Goal: Check status: Verify the current state of an ongoing process or item

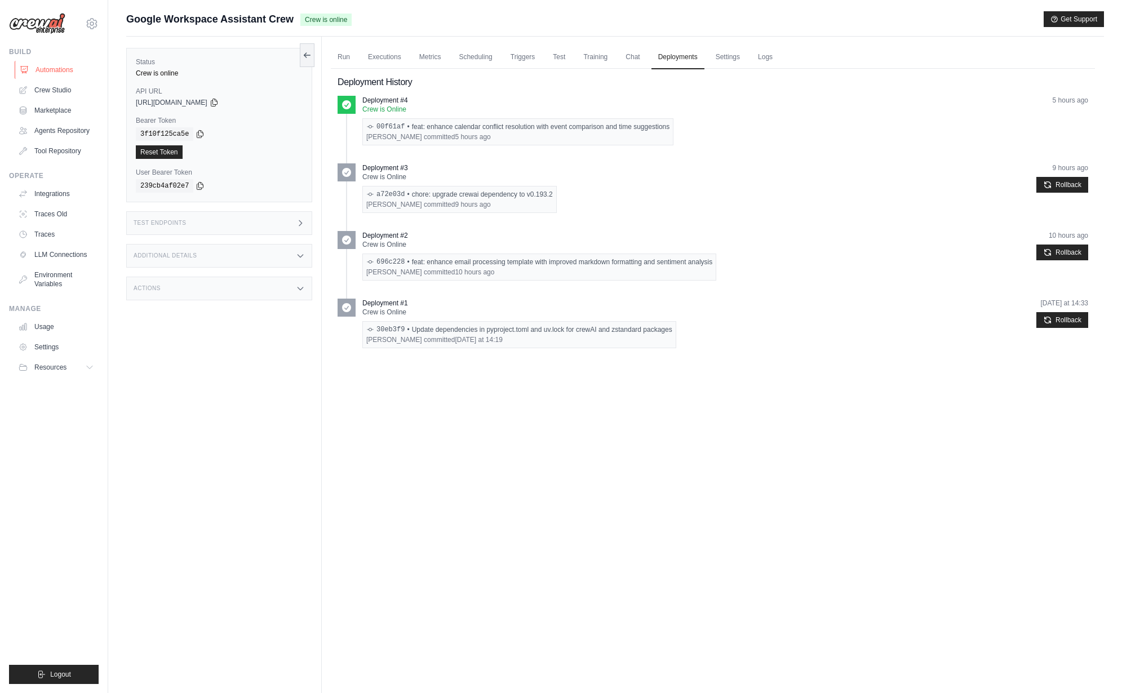
click at [93, 70] on link "Automations" at bounding box center [57, 70] width 85 height 18
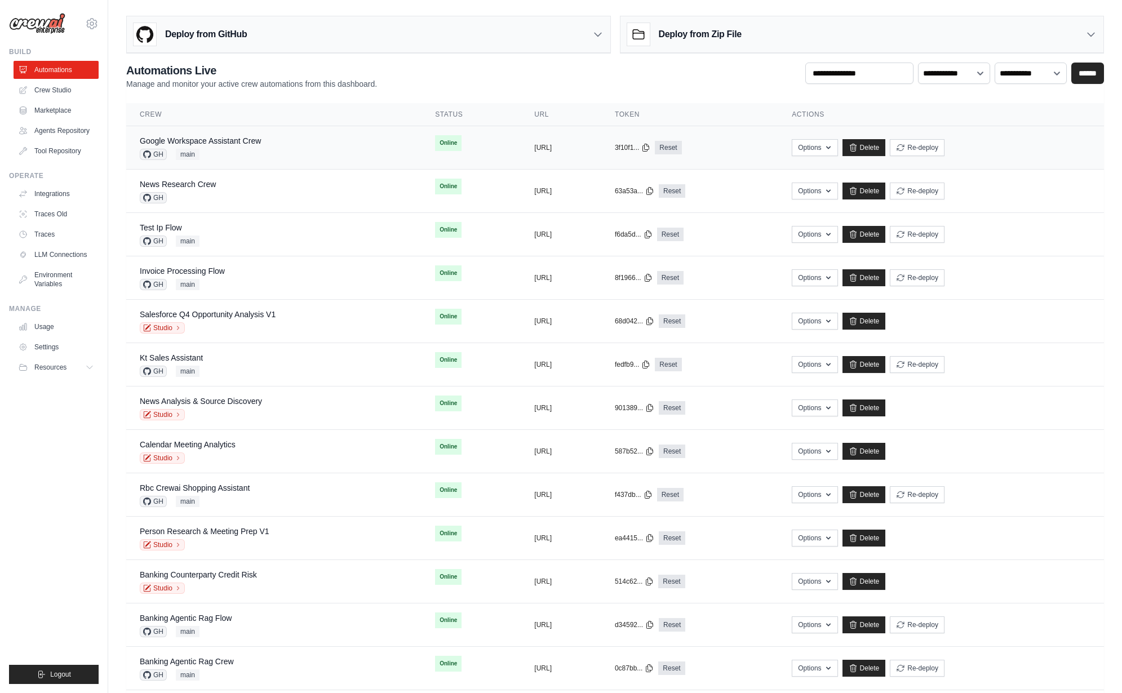
click at [316, 139] on div "Google Workspace Assistant Crew GH main" at bounding box center [274, 147] width 268 height 25
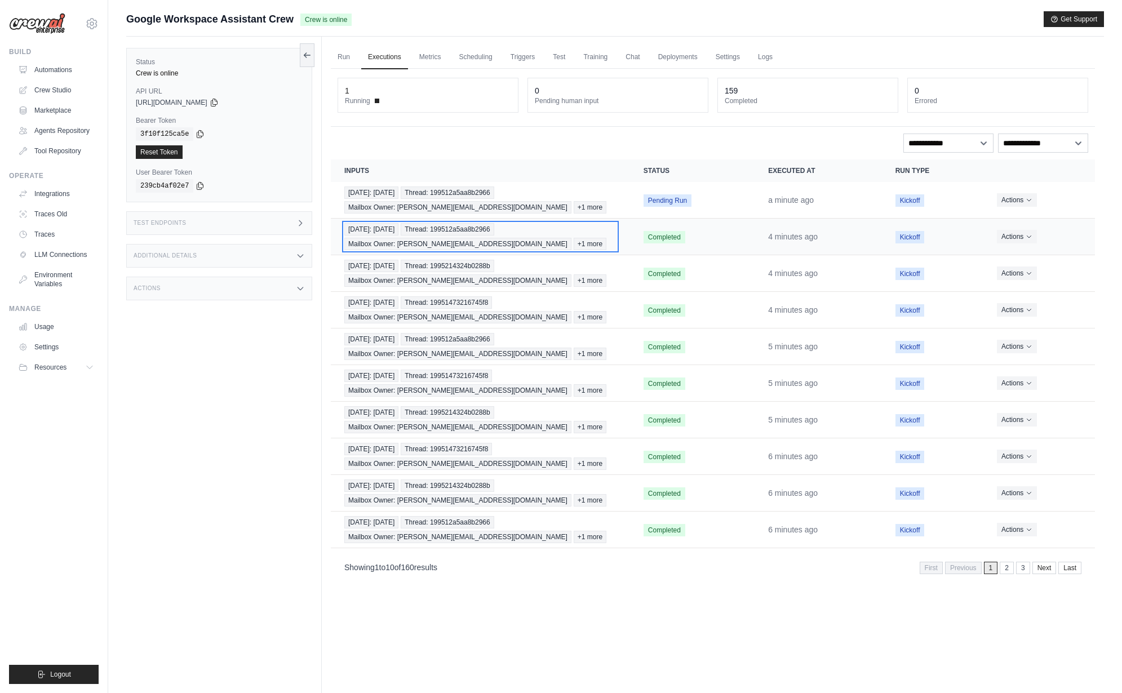
click at [425, 225] on span "Thread: 199512a5aa8b2966" at bounding box center [447, 229] width 93 height 12
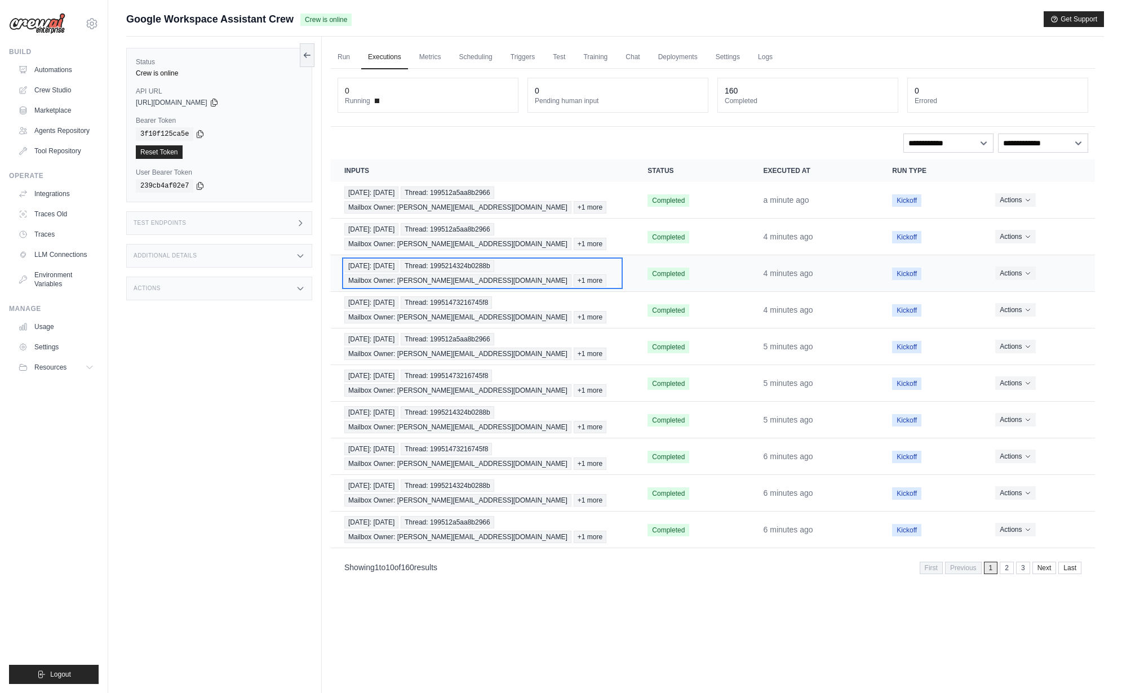
click at [473, 268] on span "Thread: 1995214324b0288b" at bounding box center [447, 266] width 93 height 12
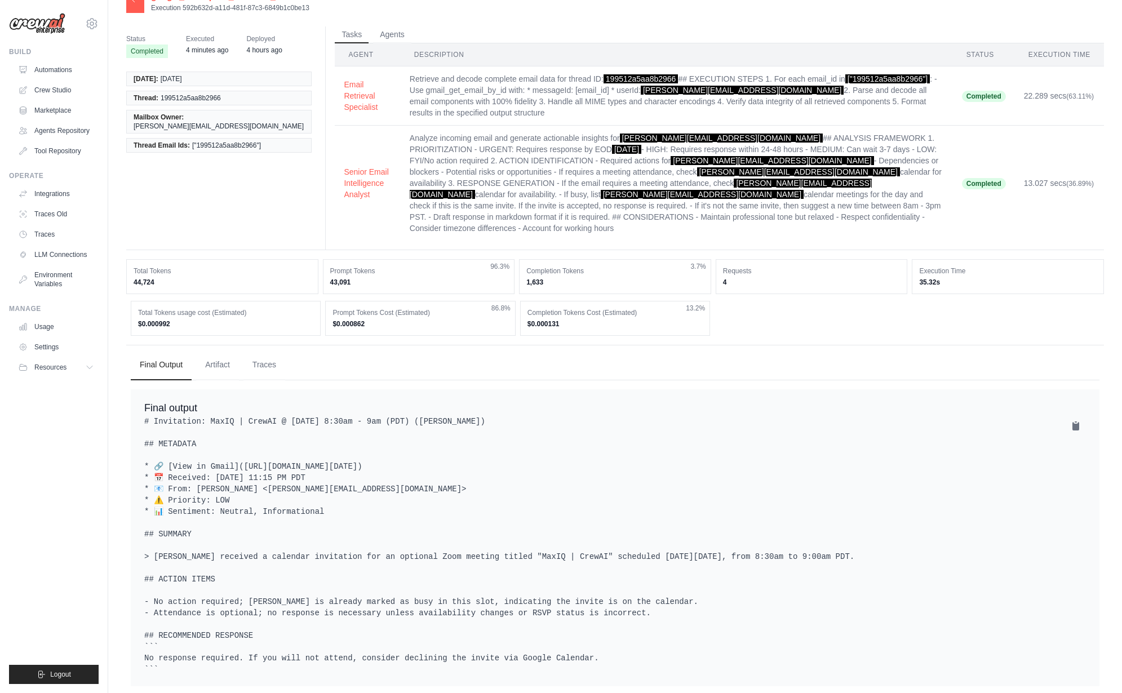
scroll to position [34, 0]
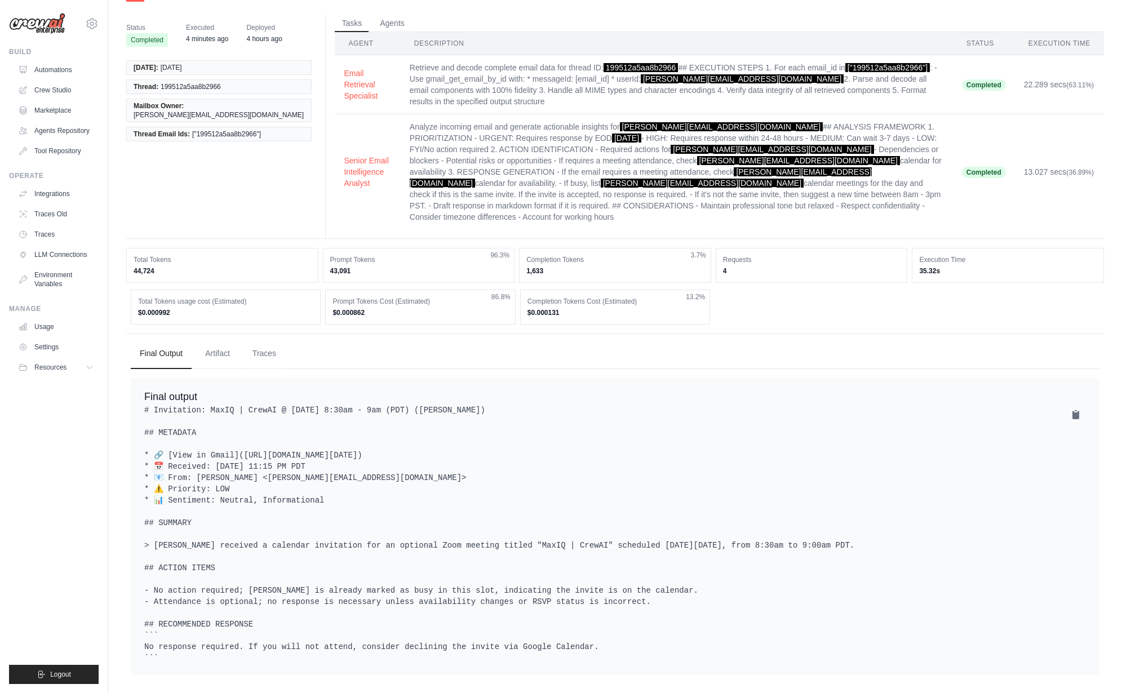
drag, startPoint x: 174, startPoint y: 384, endPoint x: 585, endPoint y: 653, distance: 491.3
click at [585, 653] on pre "# Invitation: MaxIQ | CrewAI @ Wed Sep 17, 2025 8:30am - 9am (PDT) (Mike Placht…" at bounding box center [615, 534] width 942 height 259
click at [468, 620] on pre "# Invitation: MaxIQ | CrewAI @ Wed Sep 17, 2025 8:30am - 9am (PDT) (Mike Placht…" at bounding box center [615, 534] width 942 height 259
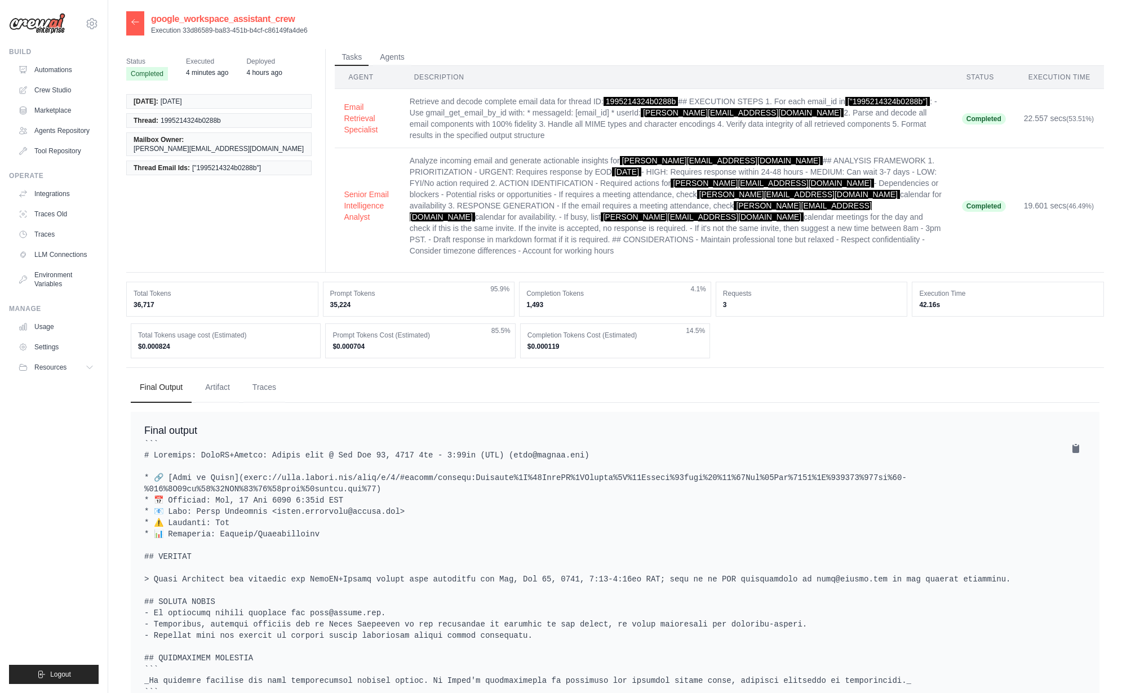
scroll to position [34, 0]
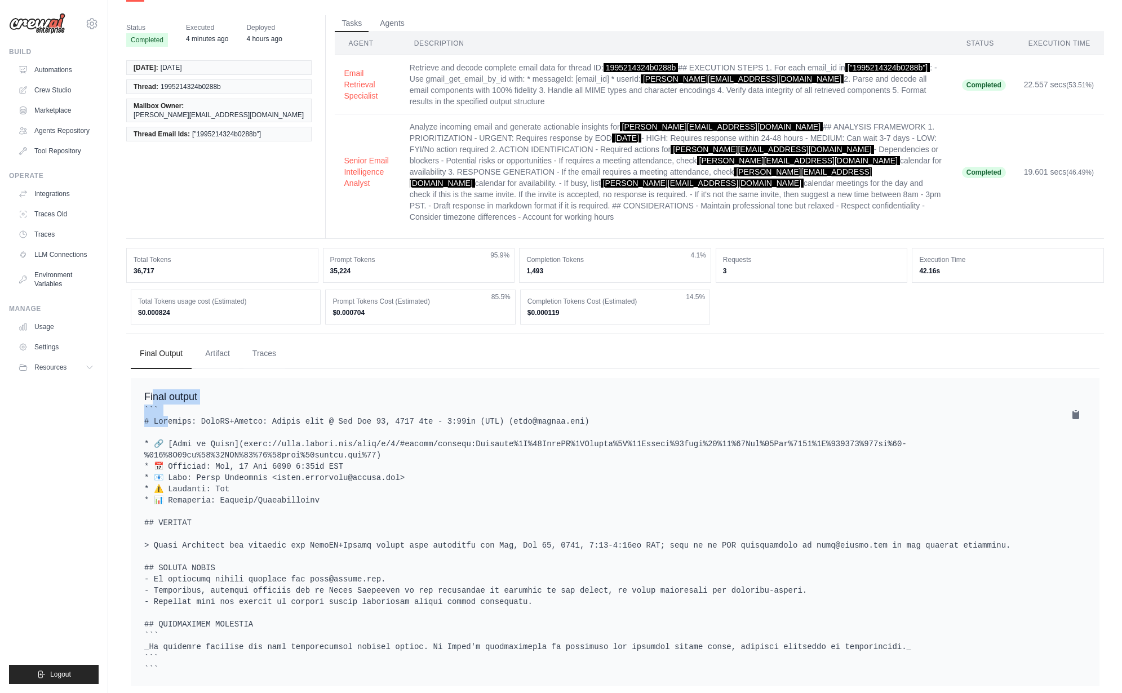
drag, startPoint x: 156, startPoint y: 380, endPoint x: 234, endPoint y: 388, distance: 79.3
click at [234, 388] on div "Final output" at bounding box center [615, 532] width 969 height 308
click at [239, 411] on pre at bounding box center [615, 540] width 942 height 270
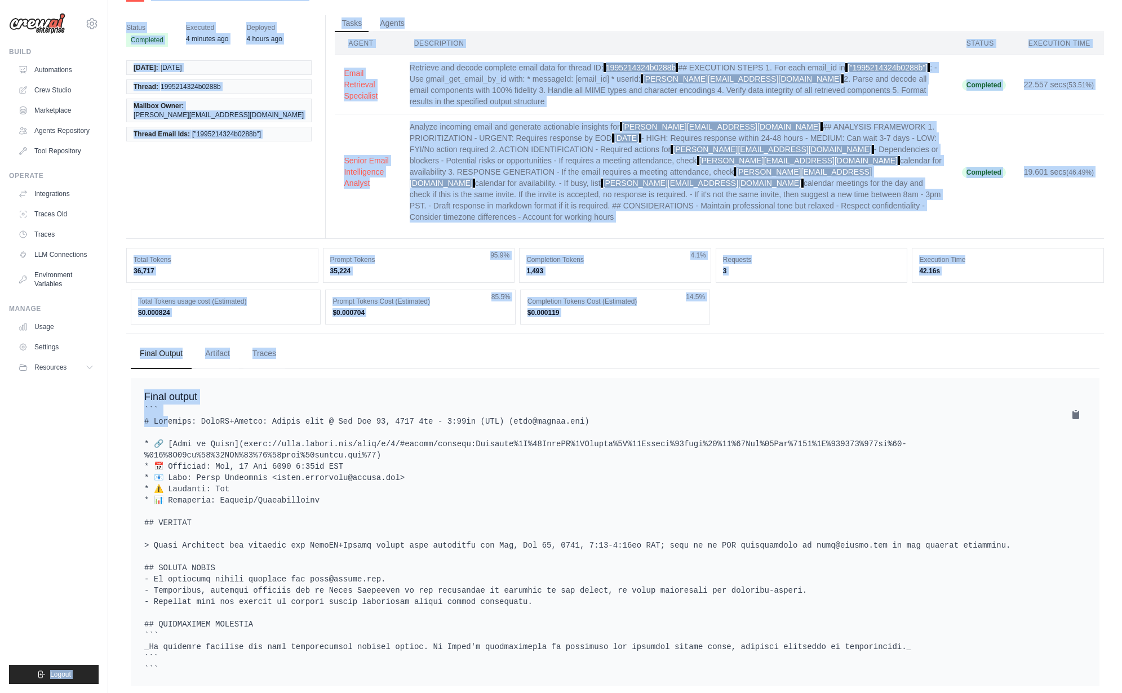
drag, startPoint x: 202, startPoint y: 384, endPoint x: 95, endPoint y: 388, distance: 107.1
click at [95, 388] on div "mike@crewai.com CrewAI Internal Org Gelato MP@Crew" at bounding box center [561, 335] width 1122 height 738
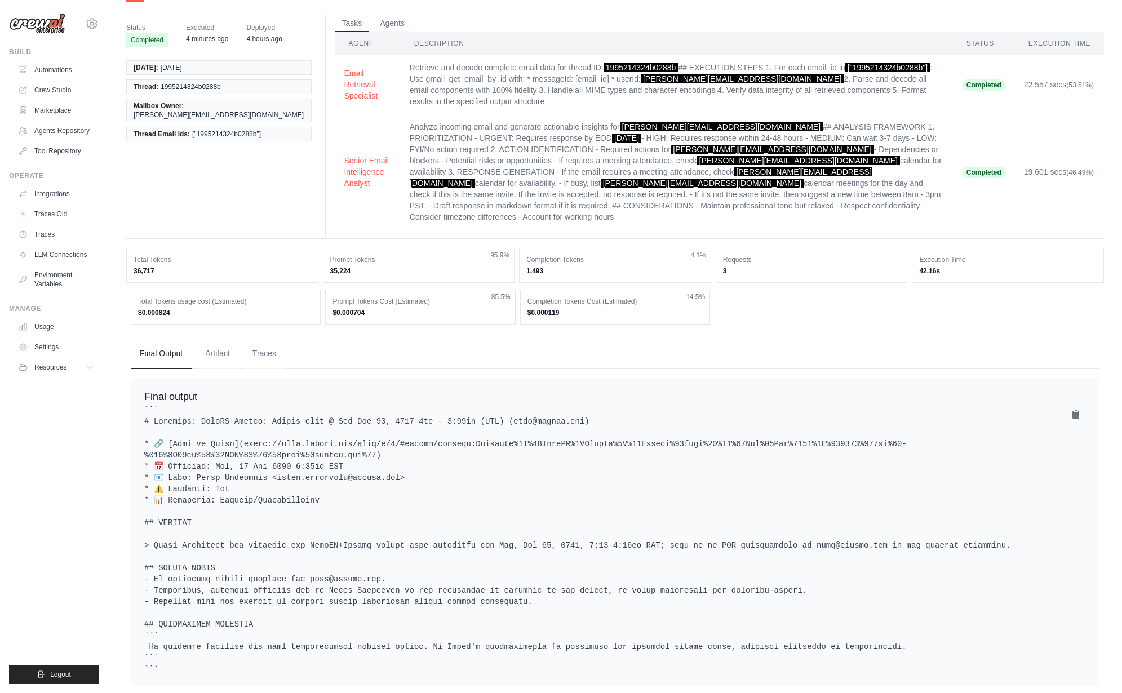
click at [249, 405] on pre at bounding box center [615, 540] width 942 height 270
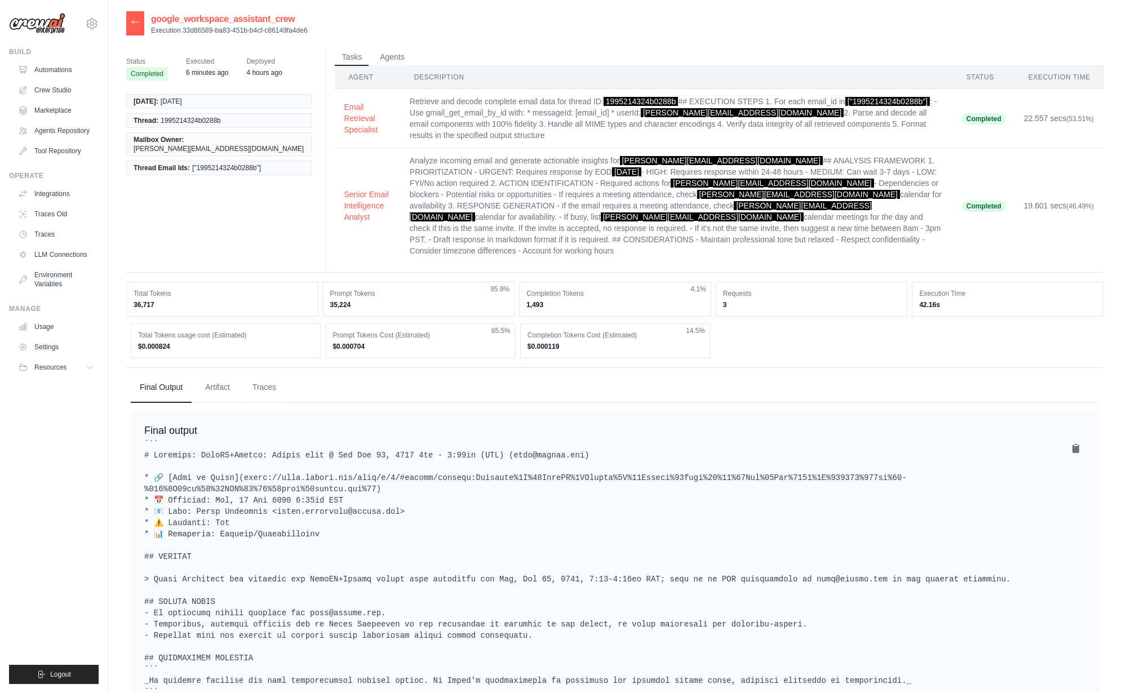
click at [134, 18] on icon at bounding box center [135, 21] width 9 height 9
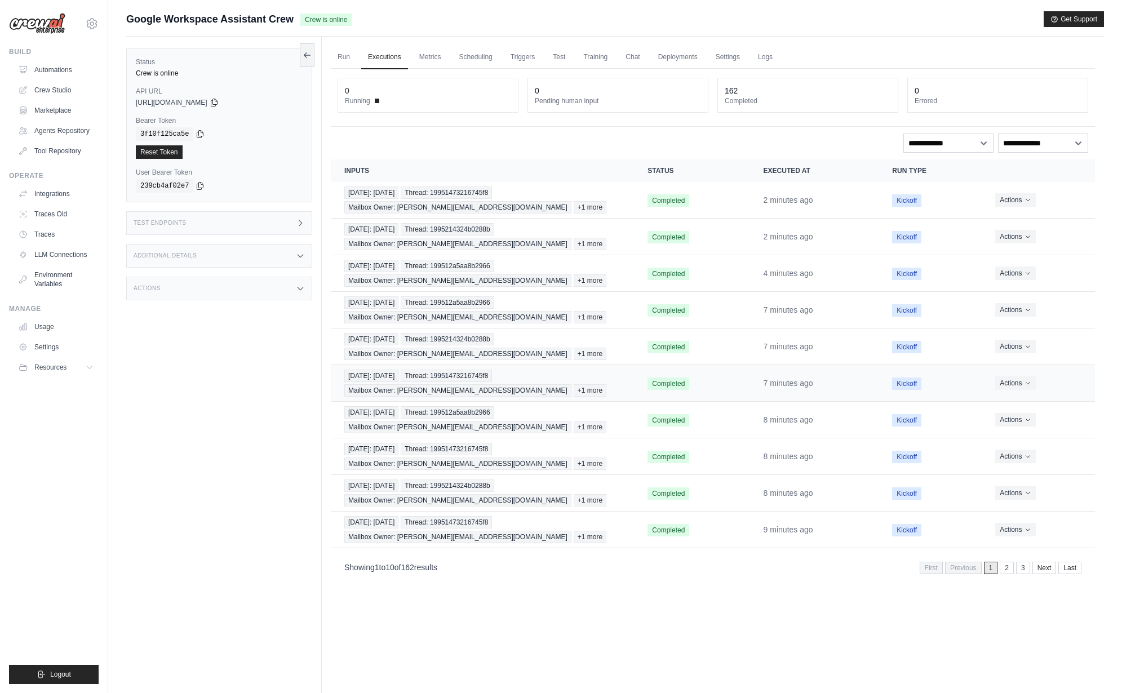
scroll to position [14, 0]
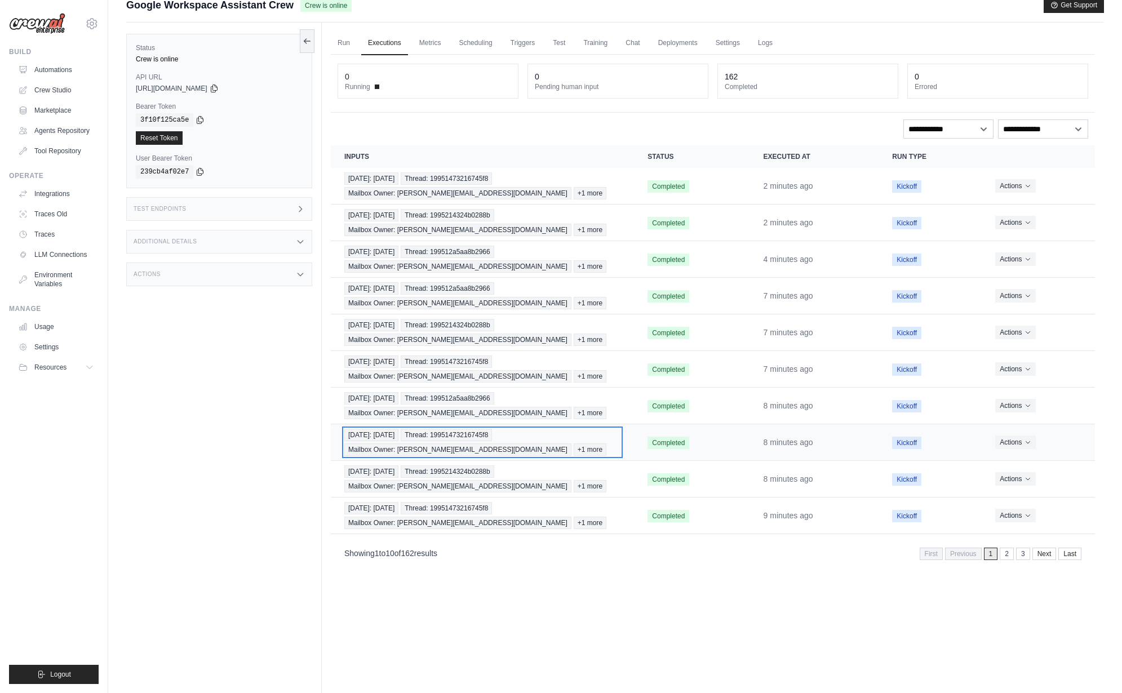
click at [465, 438] on span "Thread: 19951473216745f8" at bounding box center [446, 435] width 91 height 12
click at [1019, 555] on link "3" at bounding box center [1024, 554] width 14 height 12
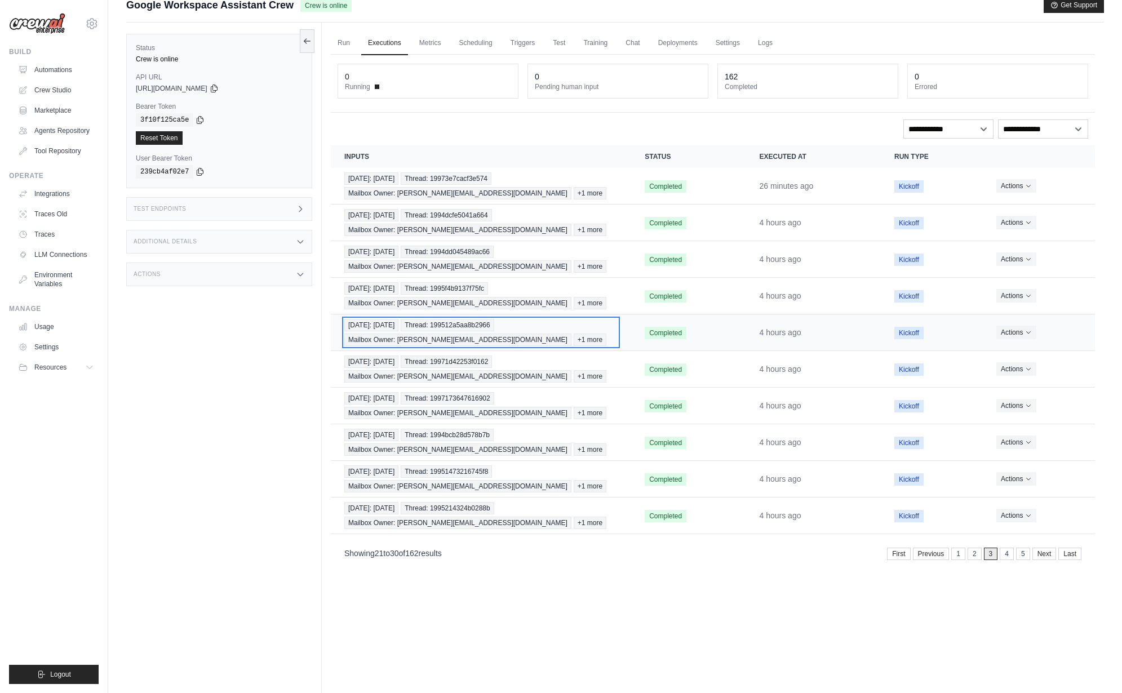
click at [435, 326] on span "Thread: 199512a5aa8b2966" at bounding box center [447, 325] width 93 height 12
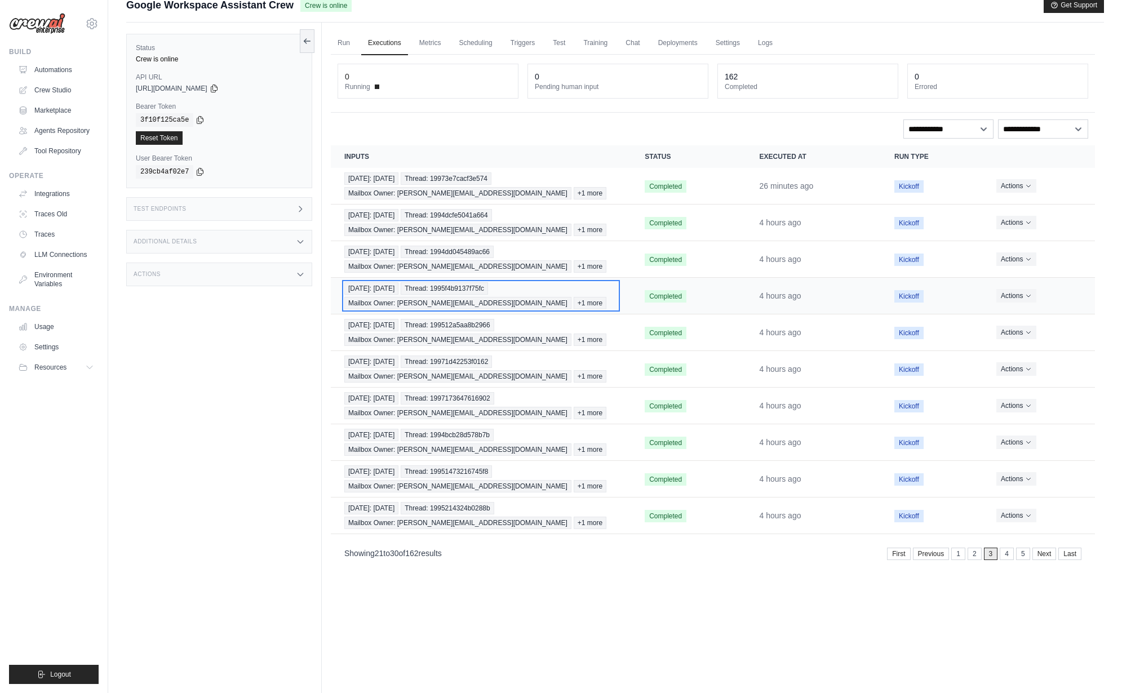
click at [476, 285] on span "Thread: 1995f4b9137f75fc" at bounding box center [444, 288] width 87 height 12
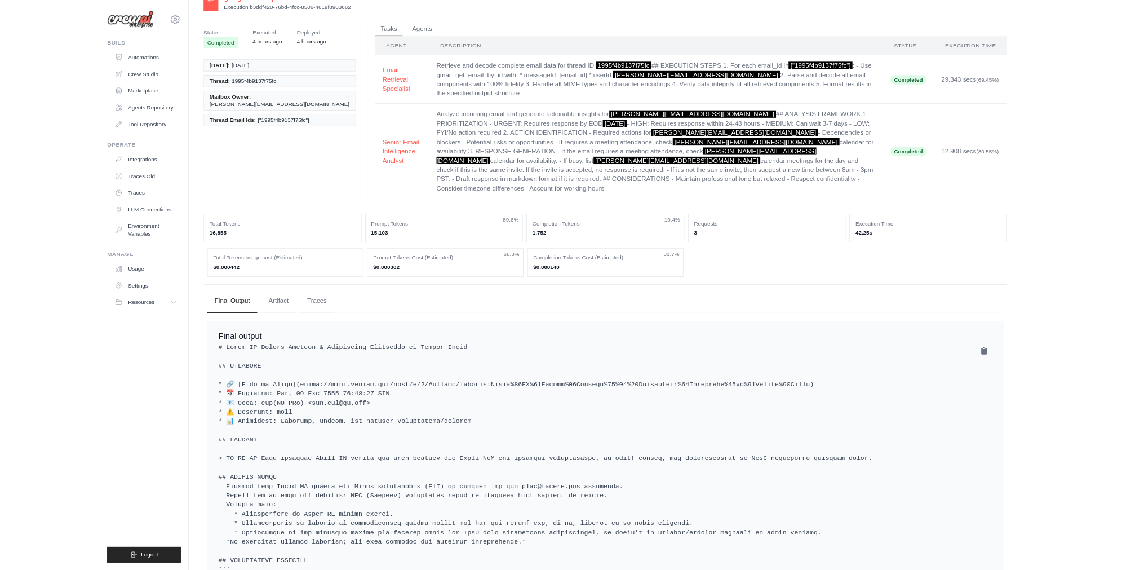
scroll to position [15, 0]
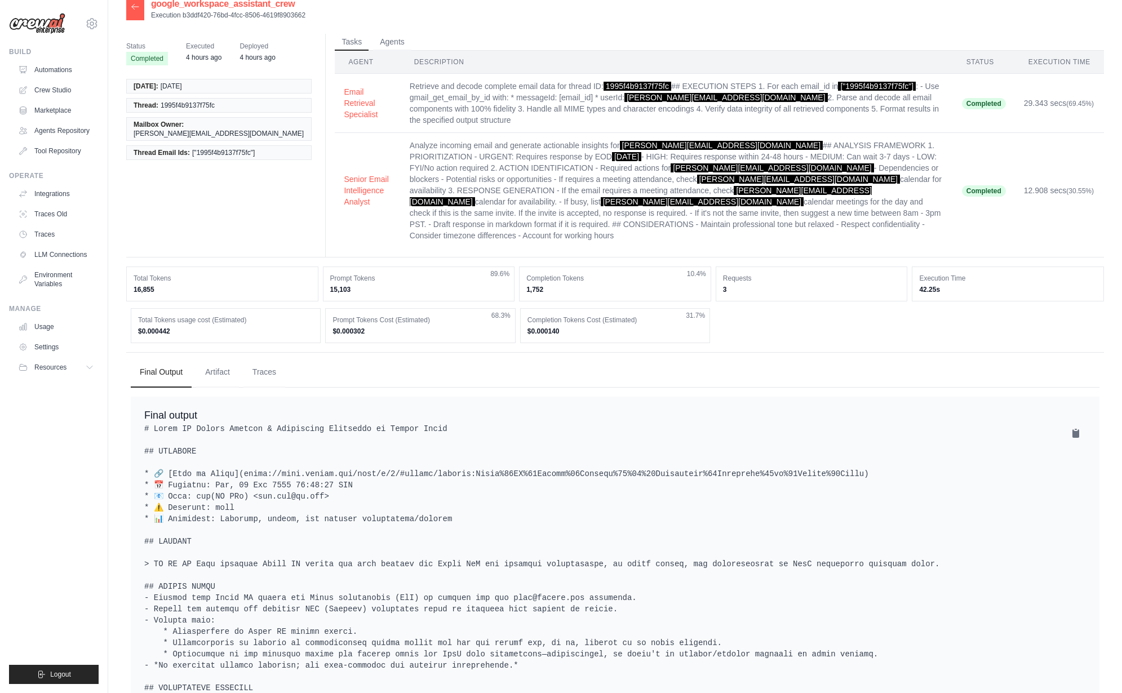
click at [226, 148] on span "["1995f4b9137f75fc"]" at bounding box center [223, 152] width 63 height 9
copy span "1995f4b9137f75fc"
